Goal: Information Seeking & Learning: Learn about a topic

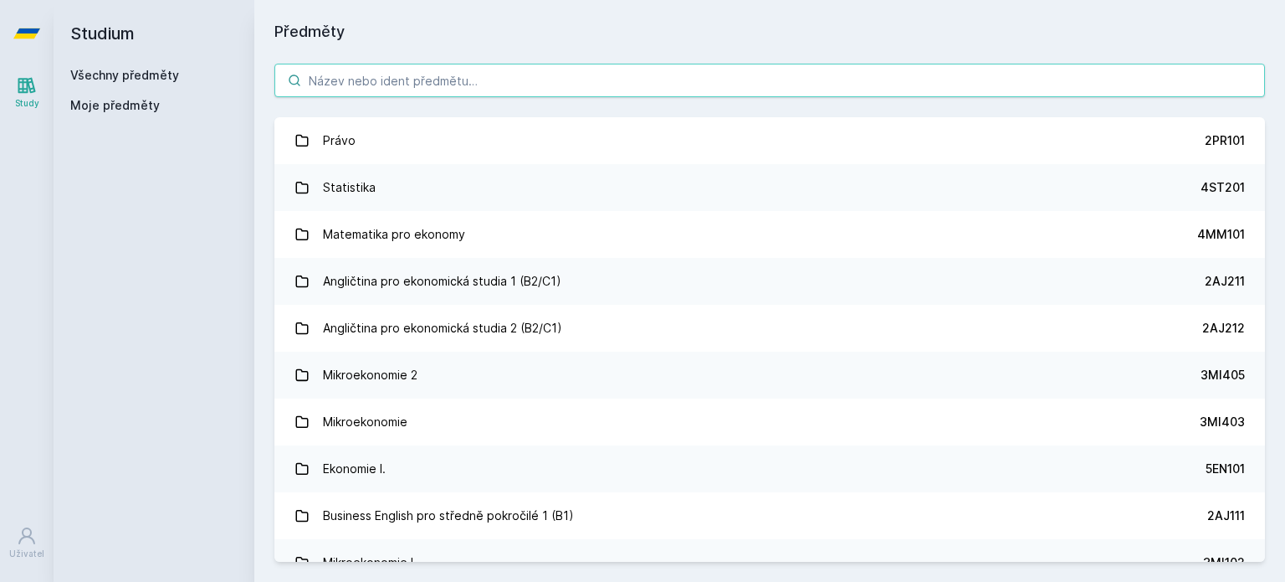
click at [436, 79] on input "search" at bounding box center [769, 80] width 991 height 33
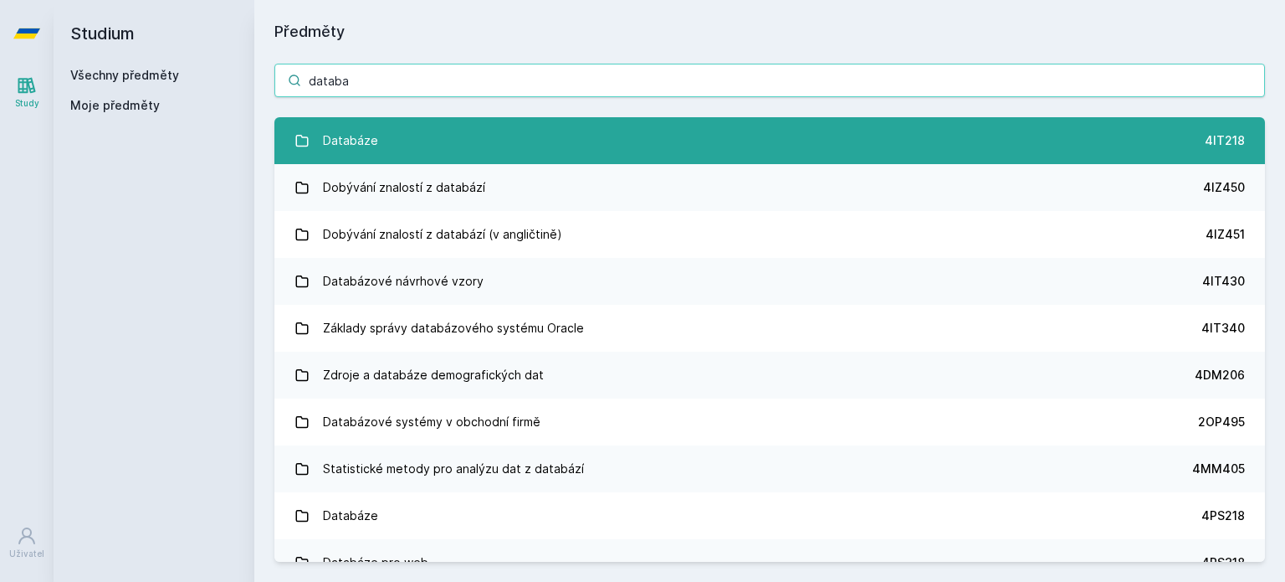
type input "databa"
click at [415, 131] on link "Databáze 4IT218" at bounding box center [769, 140] width 991 height 47
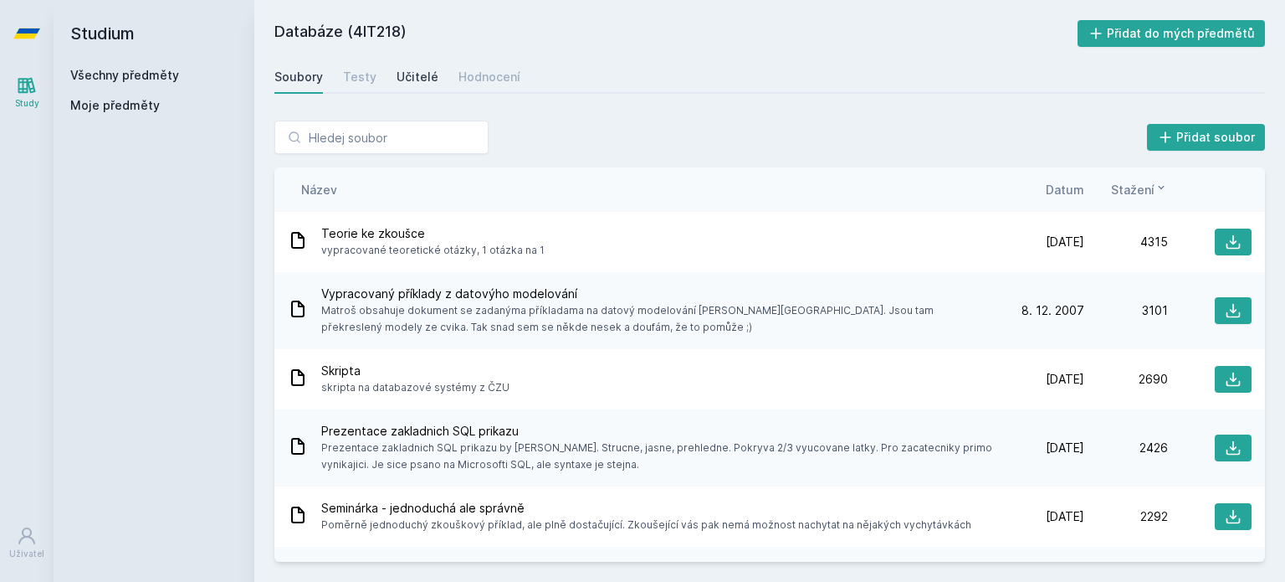
click at [422, 76] on div "Učitelé" at bounding box center [418, 77] width 42 height 17
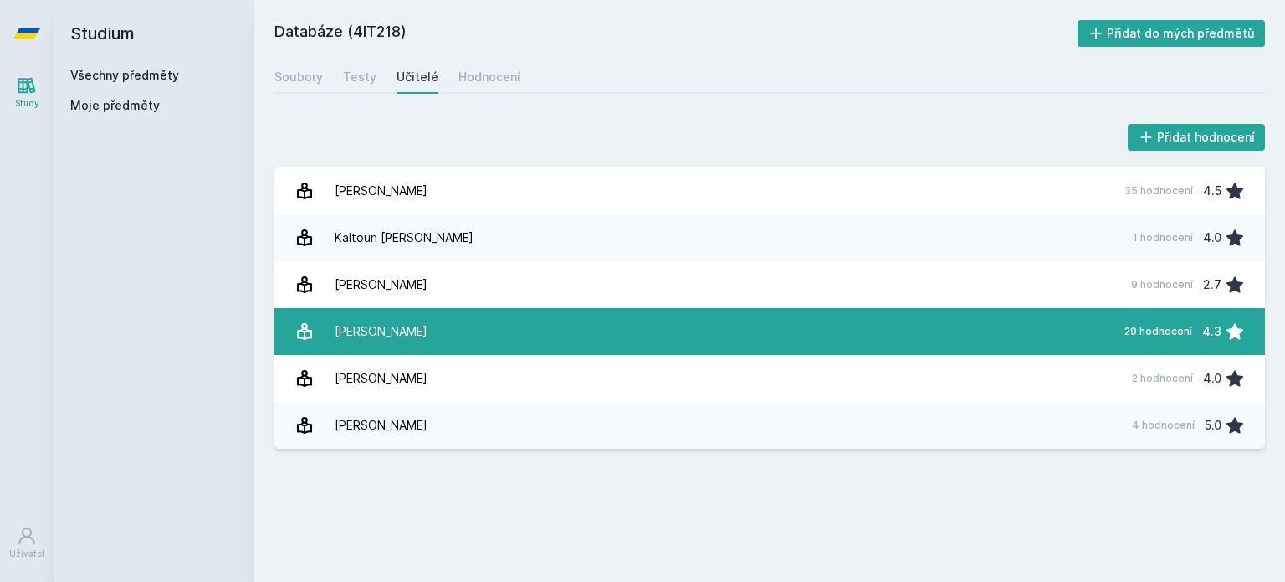
click at [482, 333] on link "[PERSON_NAME] 29 hodnocení 4.3" at bounding box center [769, 331] width 991 height 47
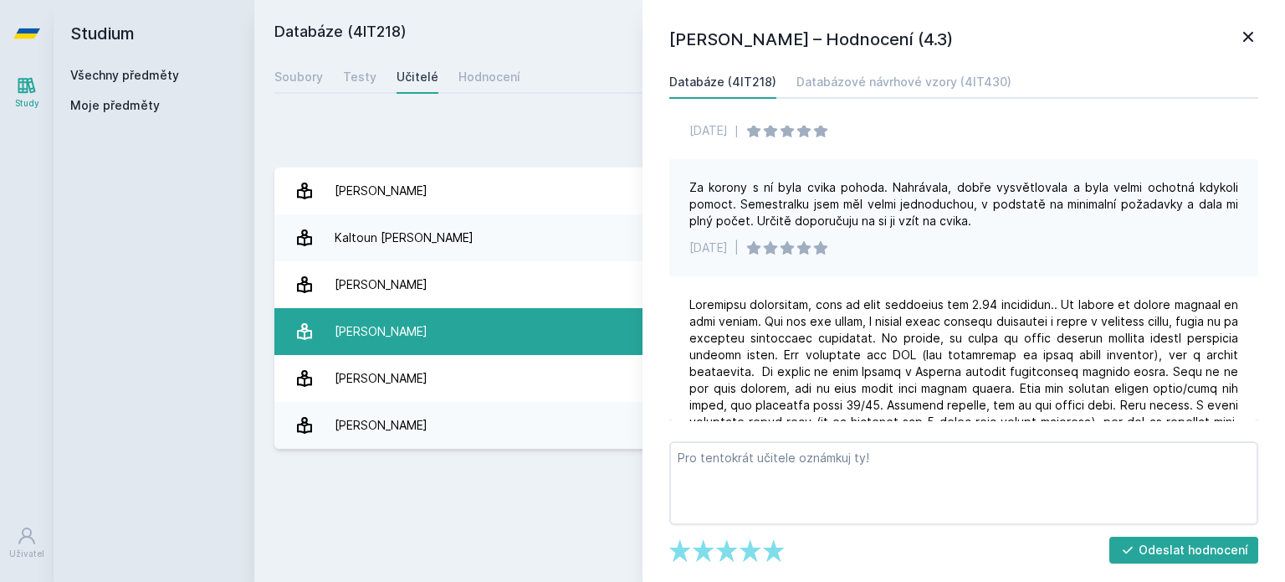
scroll to position [586, 0]
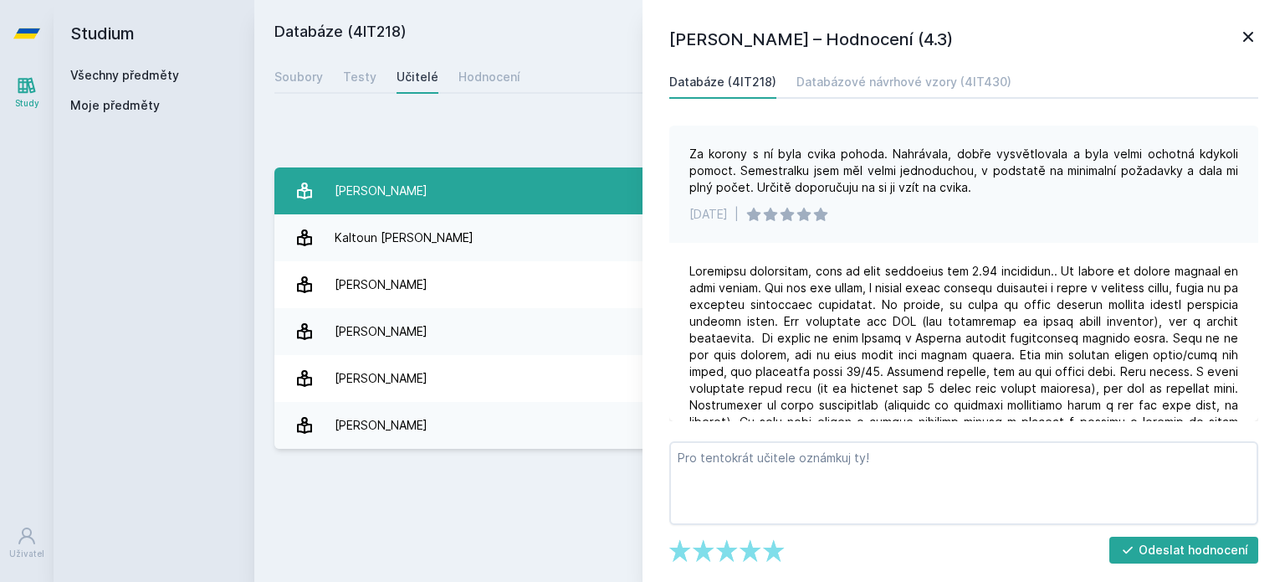
click at [464, 179] on link "Chlapek [PERSON_NAME] 35 hodnocení 4.5" at bounding box center [769, 190] width 991 height 47
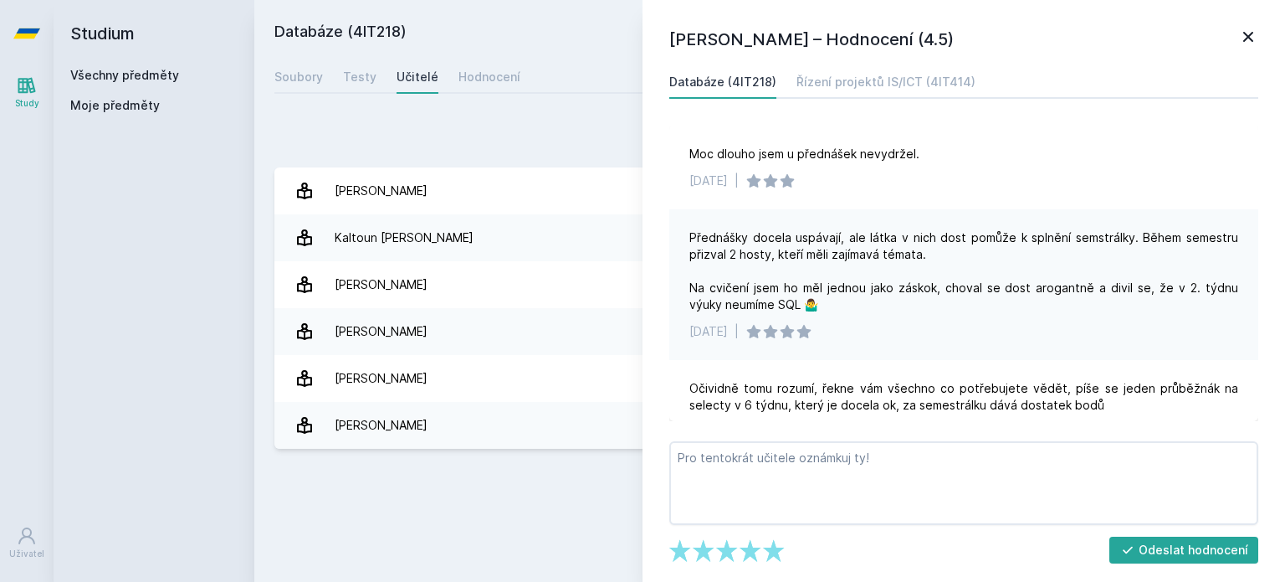
click at [480, 486] on div "Databáze (4IT218) Přidat do mých předmětů [GEOGRAPHIC_DATA] Testy Učitelé Hodno…" at bounding box center [769, 290] width 991 height 541
